Goal: Task Accomplishment & Management: Manage account settings

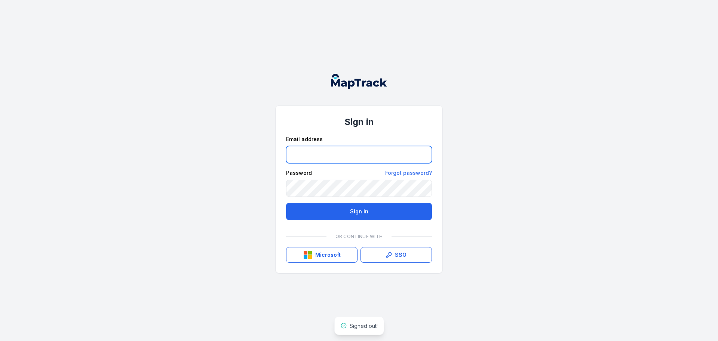
type input "**********"
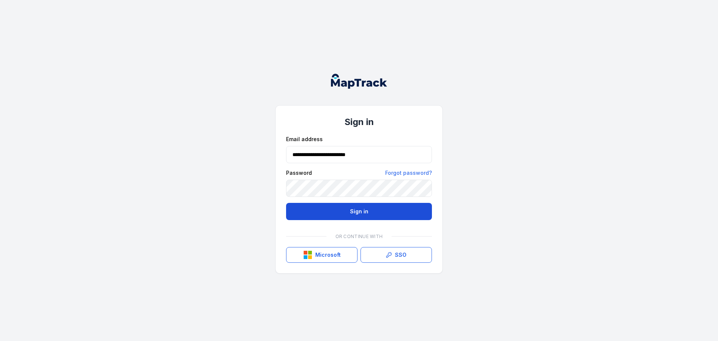
click at [399, 205] on button "Sign in" at bounding box center [359, 211] width 146 height 17
click at [389, 216] on button "Sign in" at bounding box center [359, 211] width 146 height 17
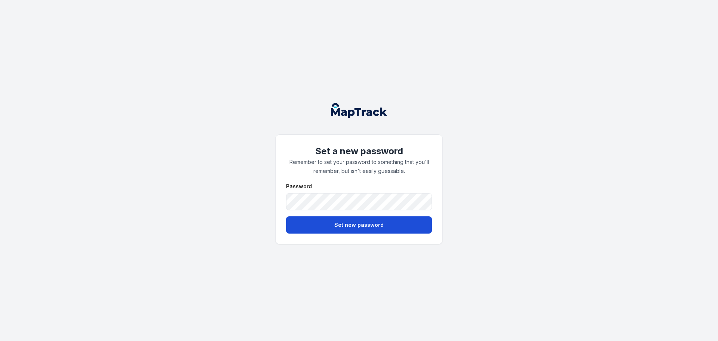
click at [310, 227] on button "Set new password" at bounding box center [359, 224] width 146 height 17
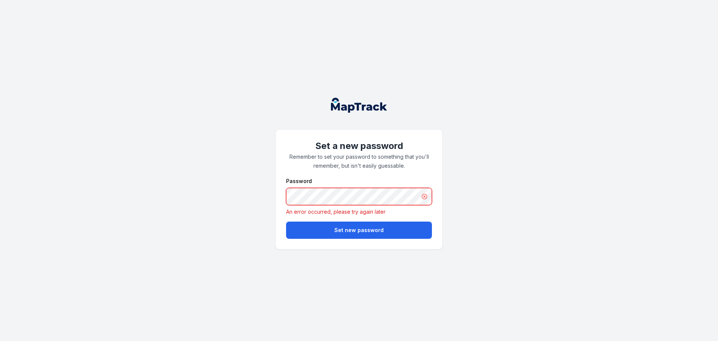
click at [268, 199] on div "Set a new password Remember to set your password to something that you'll remem…" at bounding box center [359, 170] width 718 height 341
click at [306, 227] on button "Set new password" at bounding box center [359, 229] width 146 height 17
click at [179, 167] on div "Set a new password Remember to set your password to something that you'll remem…" at bounding box center [359, 170] width 718 height 341
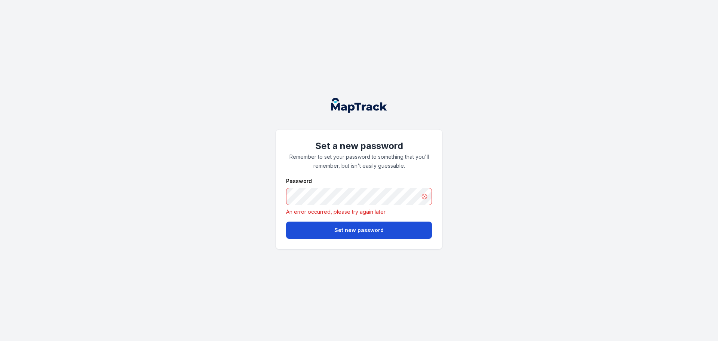
click at [301, 225] on button "Set new password" at bounding box center [359, 229] width 146 height 17
click at [327, 233] on button "Set new password" at bounding box center [359, 229] width 146 height 17
click at [717, 230] on div "Set a new password Remember to set your password to something that you'll remem…" at bounding box center [359, 170] width 718 height 341
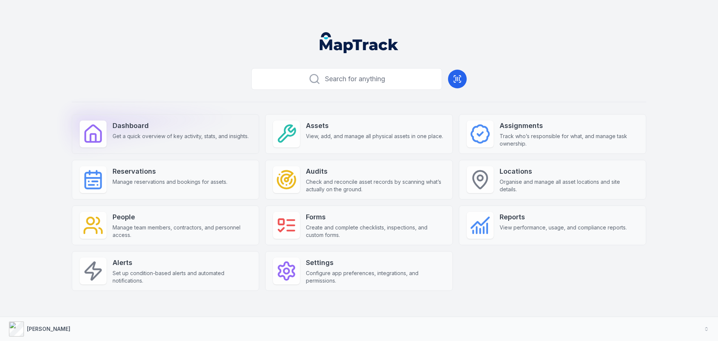
click at [181, 122] on strong "Dashboard" at bounding box center [181, 125] width 136 height 10
click at [174, 133] on span "Get a quick overview of key activity, stats, and insights." at bounding box center [181, 135] width 136 height 7
